Goal: Task Accomplishment & Management: Use online tool/utility

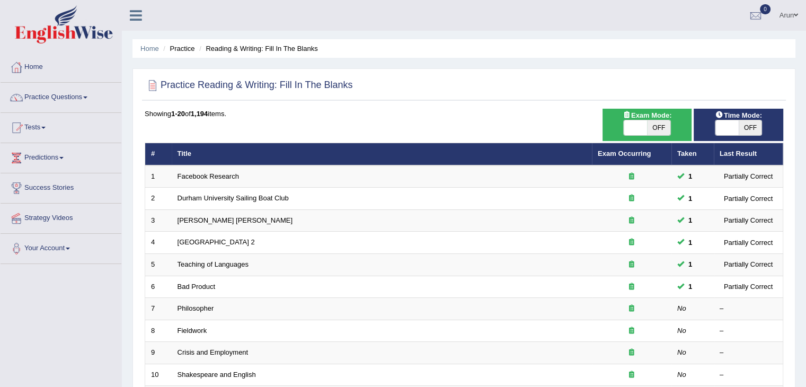
click at [50, 94] on link "Practice Questions" at bounding box center [61, 96] width 121 height 26
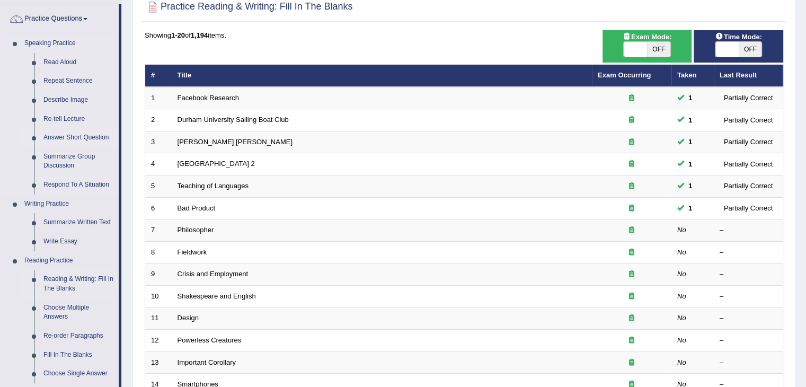
scroll to position [111, 0]
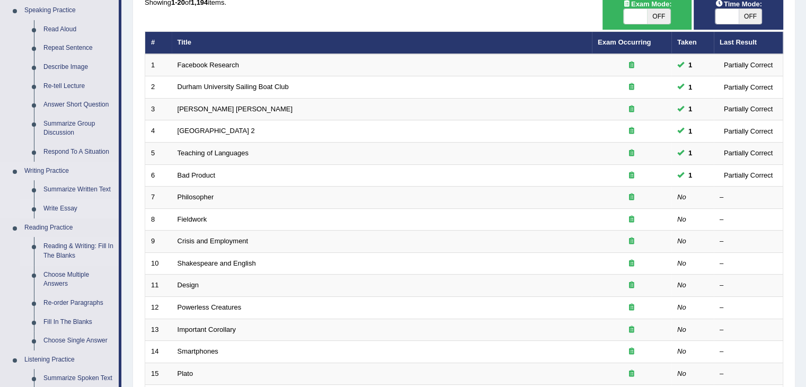
click at [62, 208] on link "Write Essay" at bounding box center [79, 208] width 80 height 19
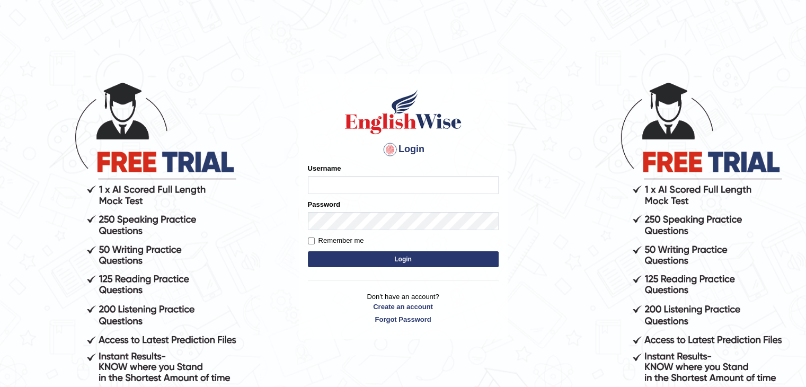
type input "arunduhan"
click at [309, 238] on input "Remember me" at bounding box center [311, 240] width 7 height 7
checkbox input "true"
click at [316, 261] on button "Login" at bounding box center [403, 259] width 191 height 16
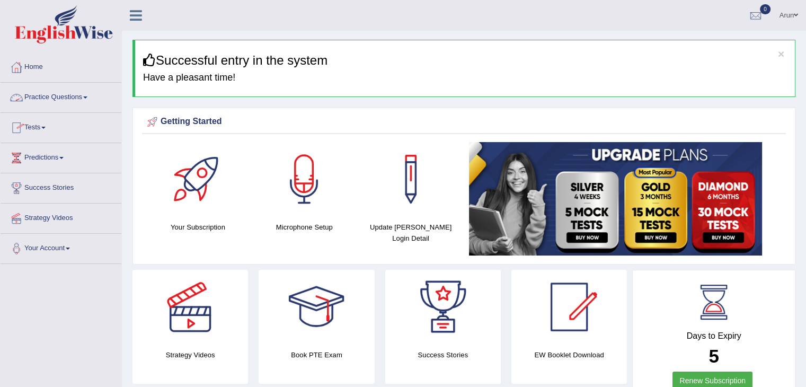
click at [47, 94] on link "Practice Questions" at bounding box center [61, 96] width 121 height 26
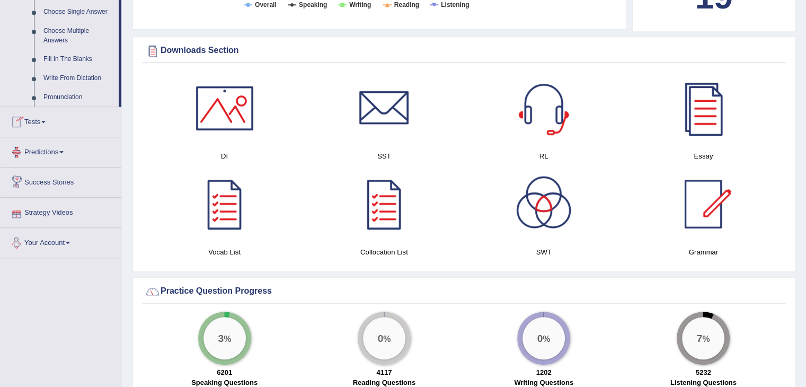
scroll to position [572, 0]
